Goal: Task Accomplishment & Management: Use online tool/utility

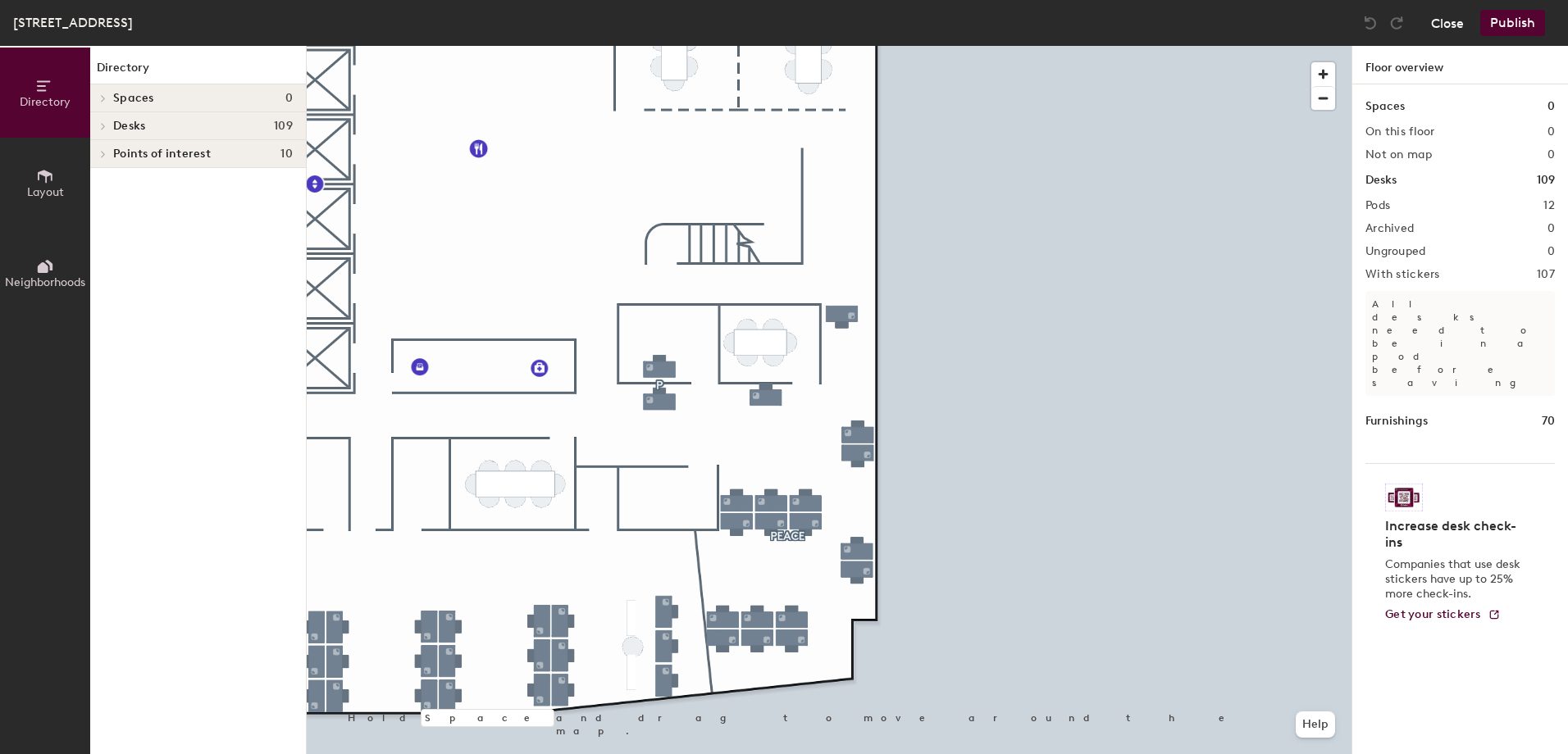
click at [1435, 25] on button "Close" at bounding box center [1448, 23] width 33 height 26
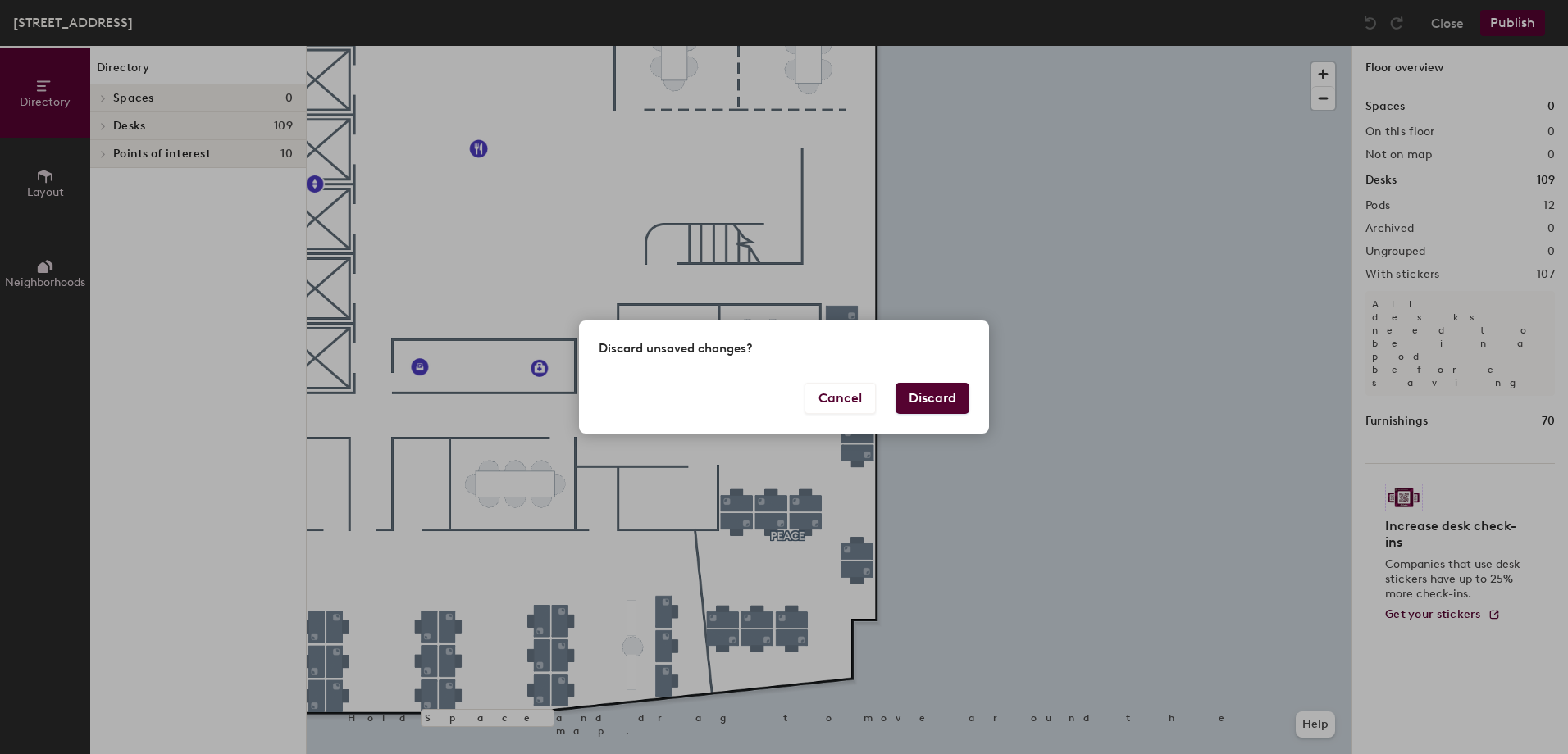
click at [917, 398] on button "Discard" at bounding box center [932, 398] width 74 height 31
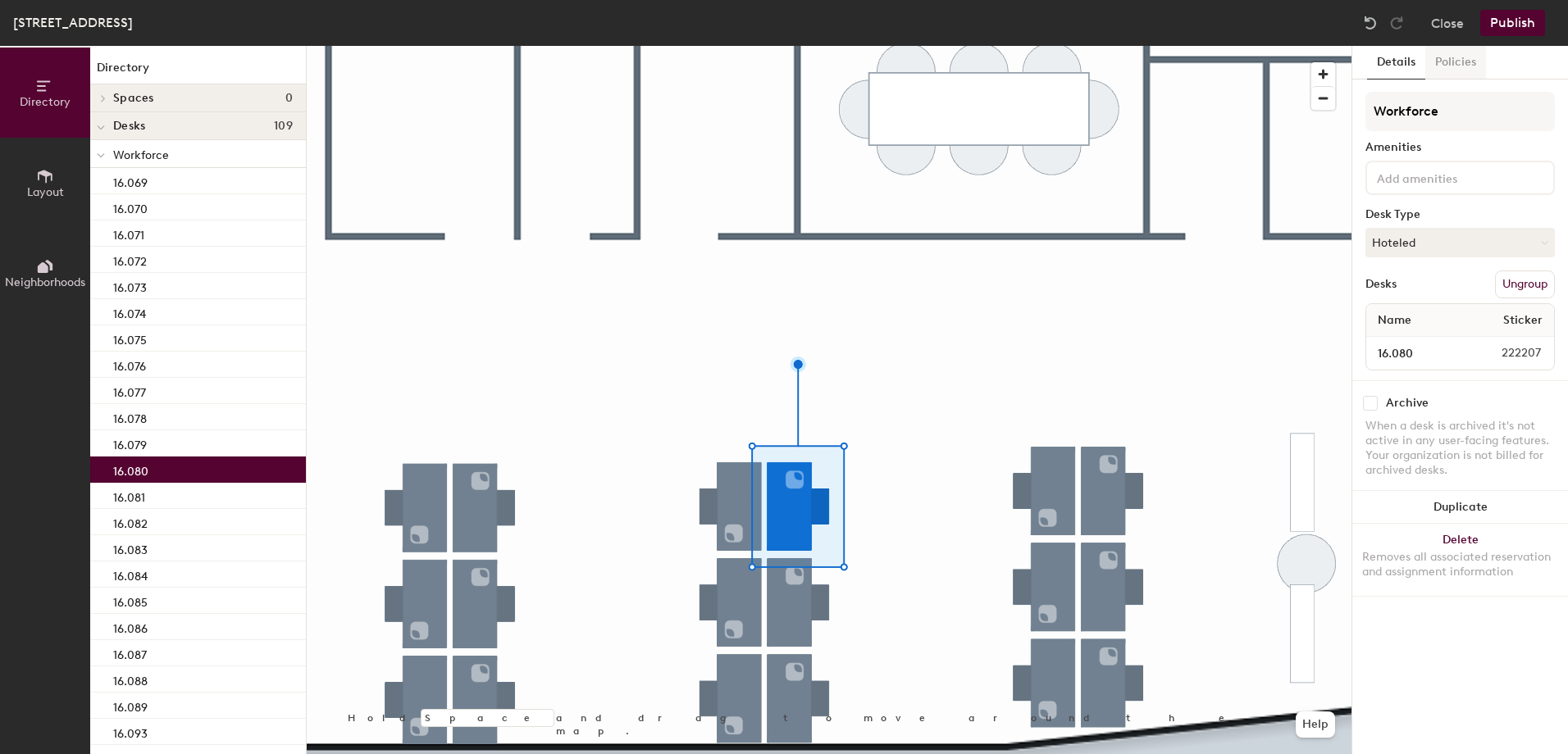
click at [1443, 61] on button "Policies" at bounding box center [1456, 63] width 61 height 34
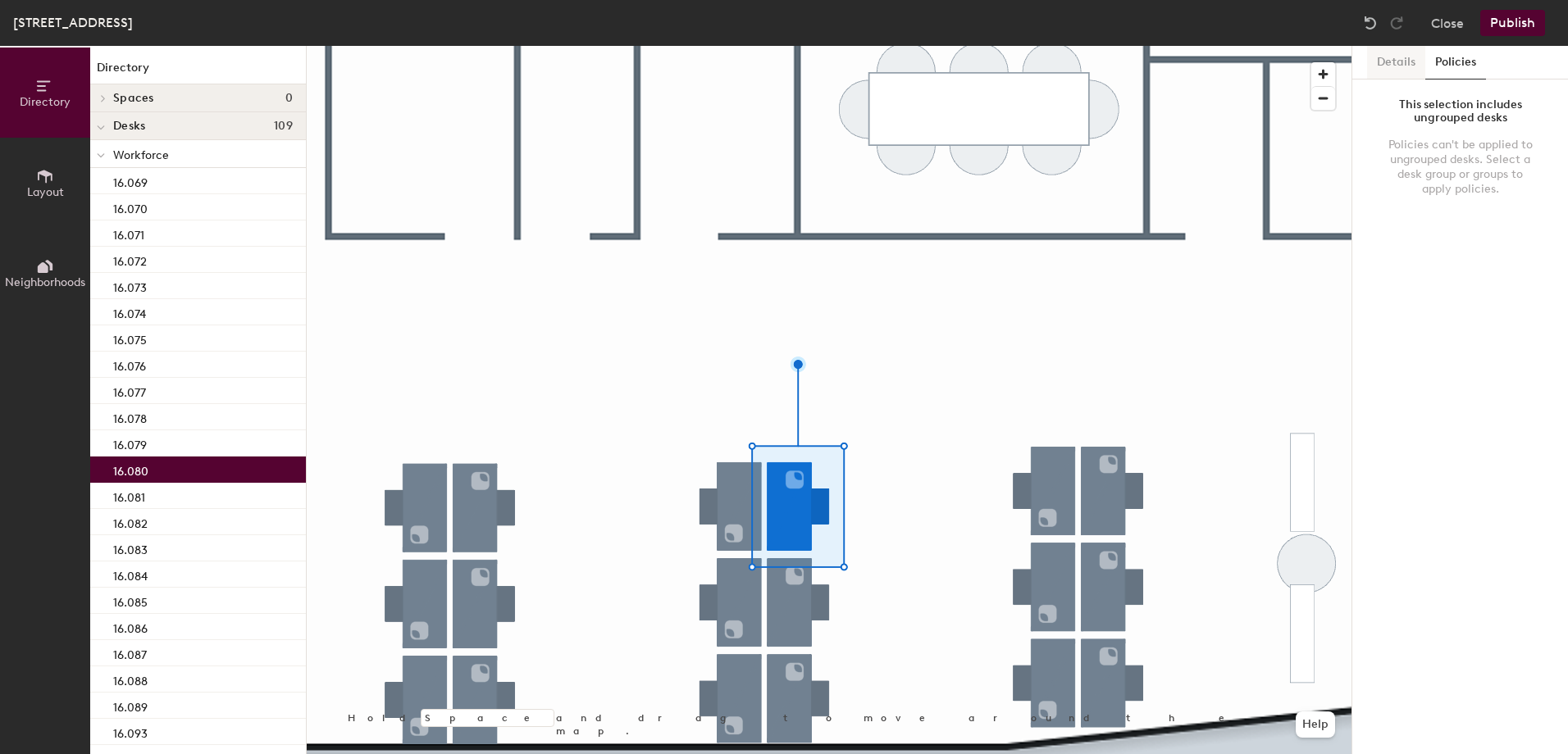
click at [1394, 68] on button "Details" at bounding box center [1396, 63] width 58 height 34
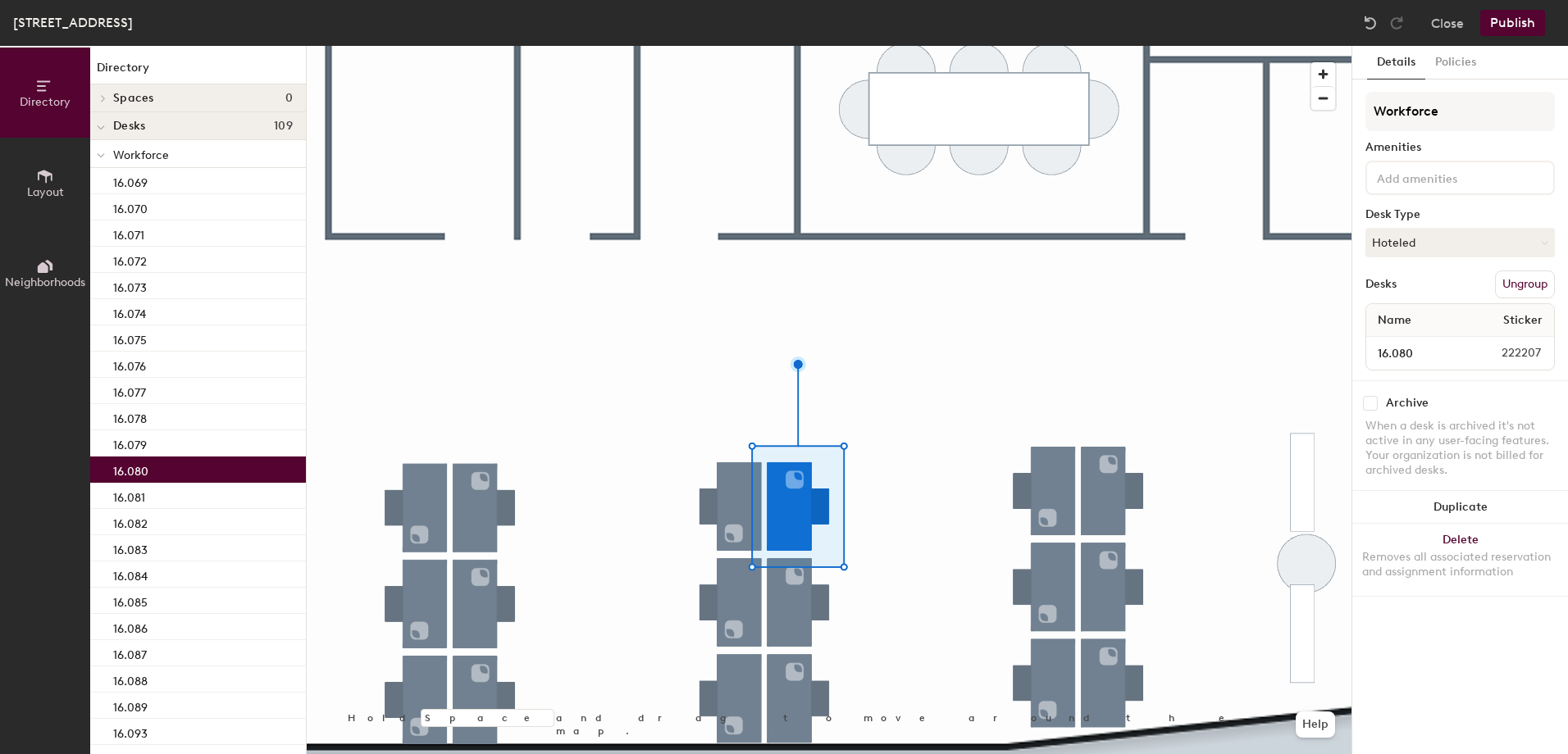
click at [156, 477] on div "16.080" at bounding box center [198, 470] width 216 height 26
click at [1441, 18] on button "Close" at bounding box center [1448, 23] width 33 height 26
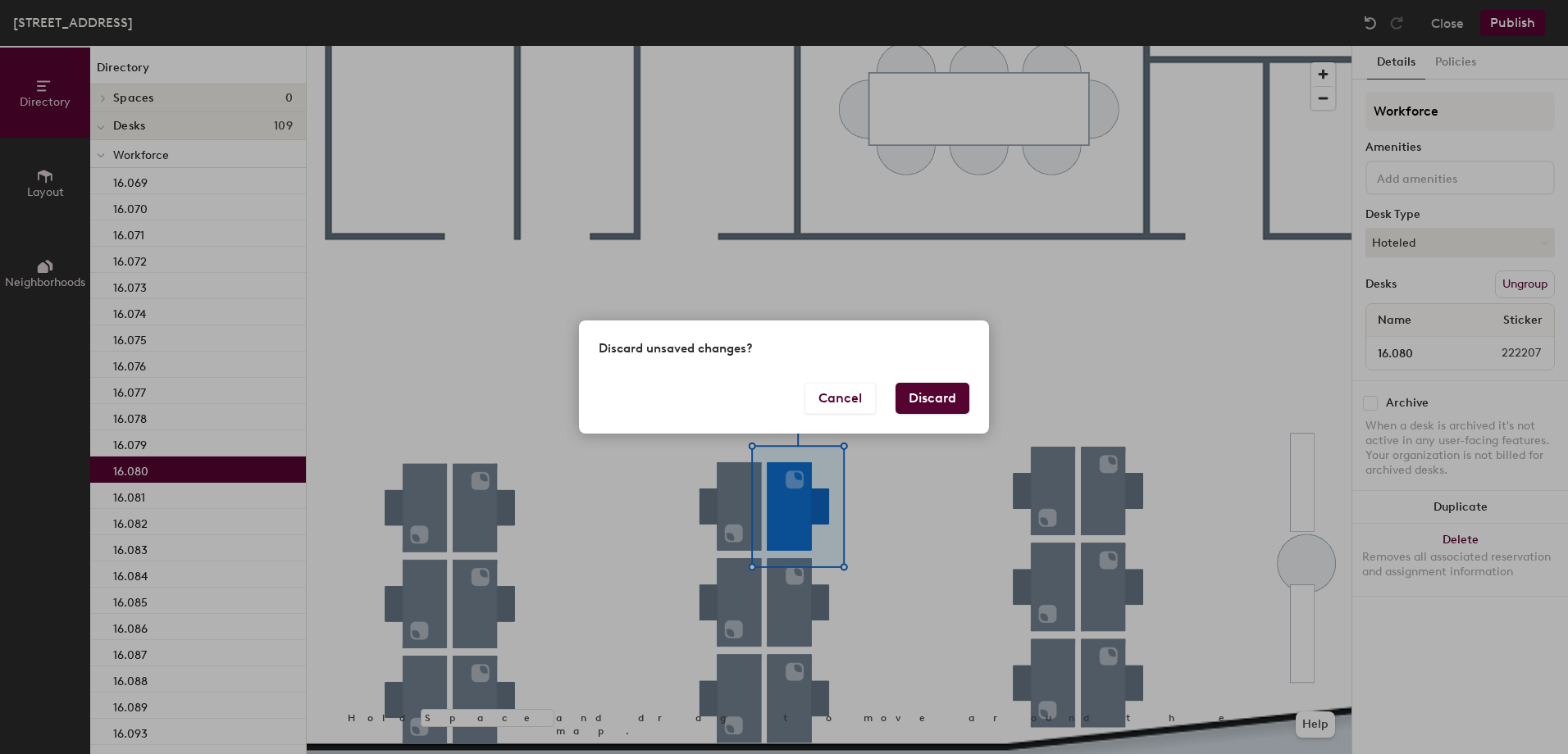
click at [928, 396] on button "Discard" at bounding box center [932, 398] width 74 height 31
